Goal: Task Accomplishment & Management: Manage account settings

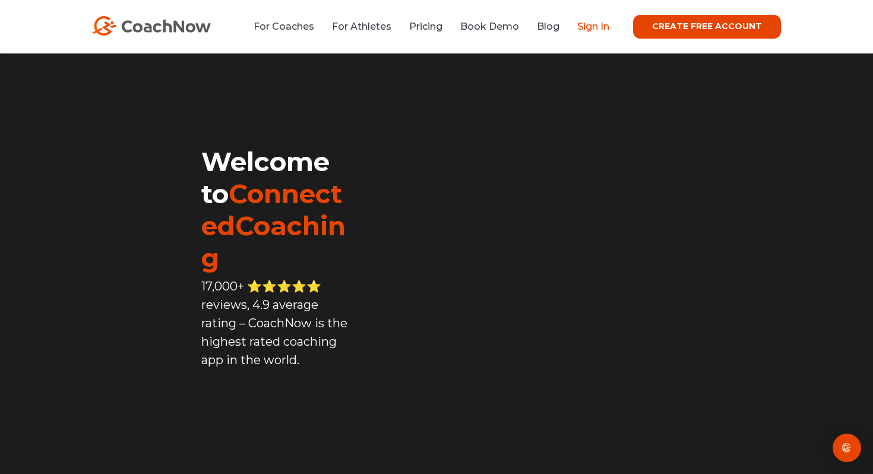
click at [595, 29] on link "Sign In" at bounding box center [593, 26] width 32 height 11
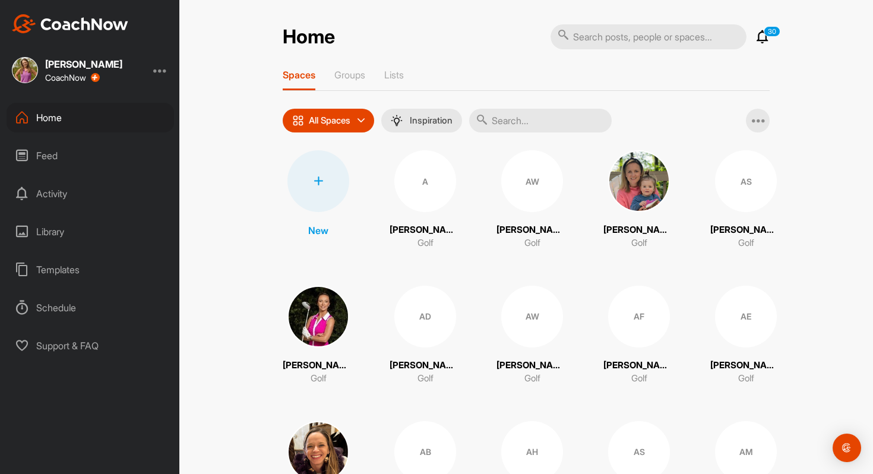
click at [160, 69] on div at bounding box center [160, 70] width 14 height 14
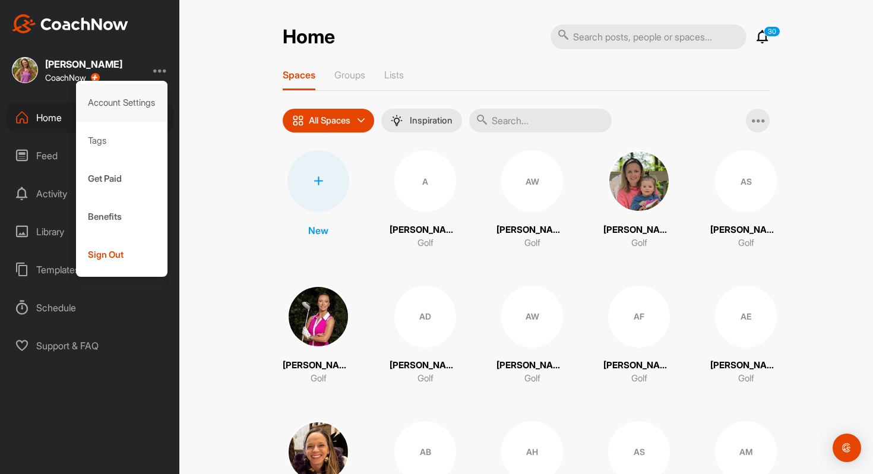
click at [130, 103] on div "Account Settings" at bounding box center [122, 103] width 92 height 38
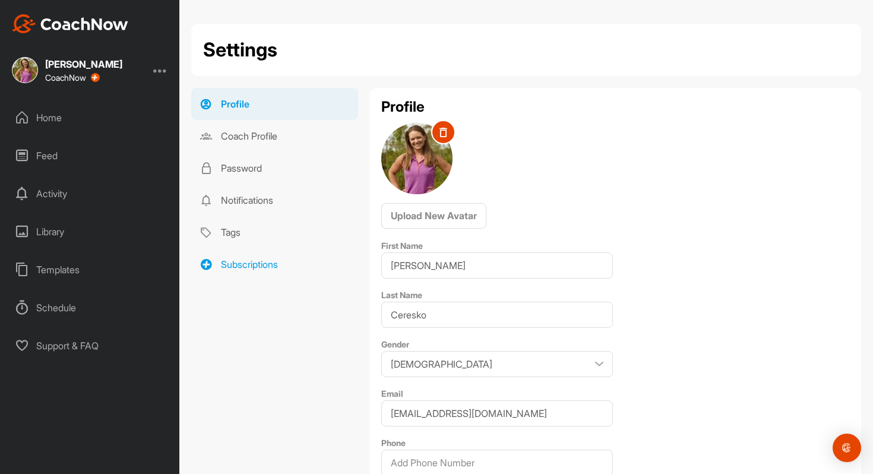
click at [282, 279] on link "Subscriptions" at bounding box center [274, 264] width 167 height 32
